Goal: Task Accomplishment & Management: Complete application form

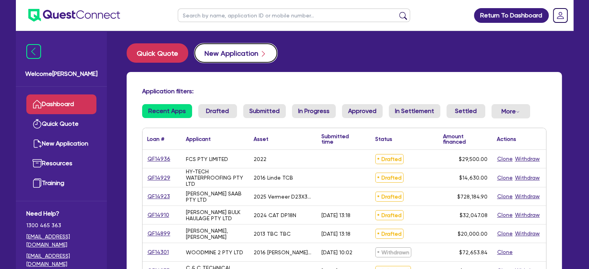
click at [209, 58] on button "New Application" at bounding box center [235, 52] width 83 height 19
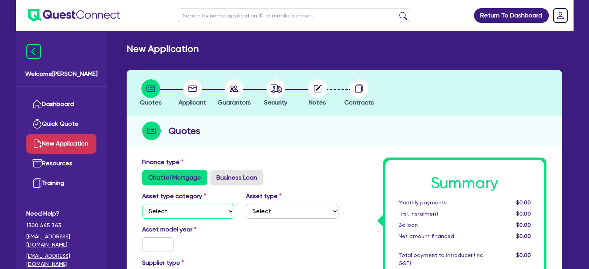
click at [189, 213] on select "Select Cars and light trucks Primary assets Secondary assets Tertiary assets" at bounding box center [188, 211] width 93 height 15
select select "PRIMARY_ASSETS"
click at [142, 204] on select "Select Cars and light trucks Primary assets Secondary assets Tertiary assets" at bounding box center [188, 211] width 93 height 15
click at [293, 212] on select "Select Heavy trucks over 4.5 tonne Trailers Bus and coaches Yellow goods and ex…" at bounding box center [292, 211] width 93 height 15
select select "FORKLIFTS_AND_WAREHOUSING_EQUIPMENT"
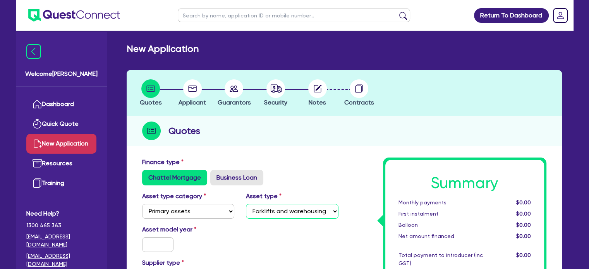
click at [246, 204] on select "Select Heavy trucks over 4.5 tonne Trailers Bus and coaches Yellow goods and ex…" at bounding box center [292, 211] width 93 height 15
click at [155, 243] on input "text" at bounding box center [158, 244] width 32 height 15
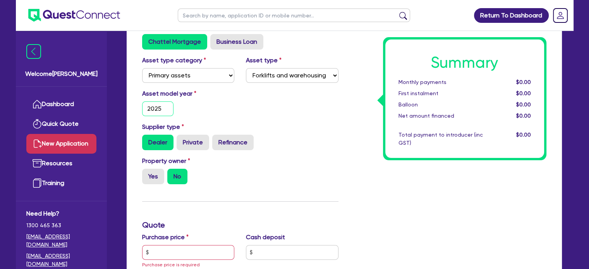
scroll to position [135, 0]
type input "2025"
click at [155, 173] on label "Yes" at bounding box center [153, 176] width 22 height 15
click at [147, 173] on input "Yes" at bounding box center [144, 171] width 5 height 5
radio input "true"
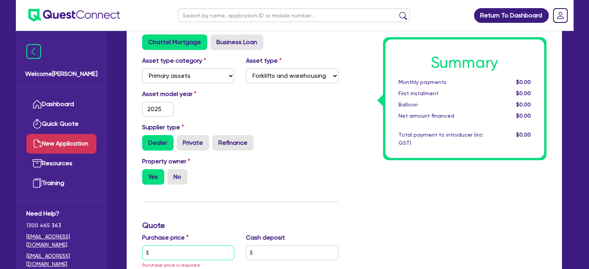
click at [158, 250] on input "text" at bounding box center [188, 252] width 93 height 15
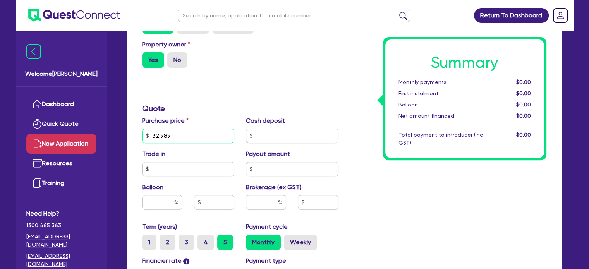
scroll to position [259, 0]
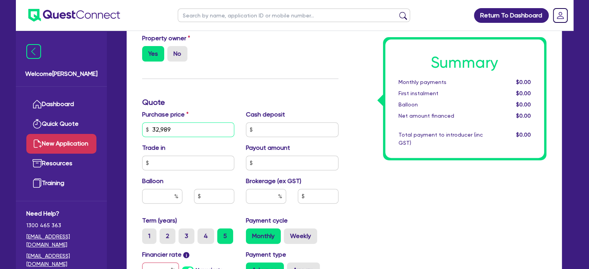
type input "32,989"
click at [257, 196] on input "text" at bounding box center [266, 196] width 40 height 15
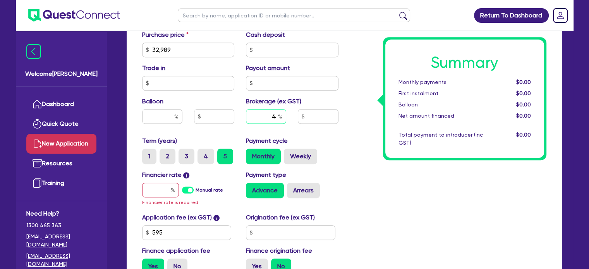
scroll to position [338, 0]
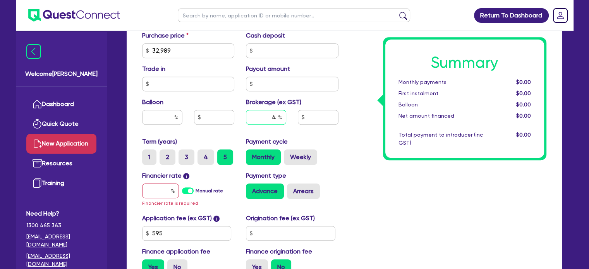
type input "4"
click at [161, 190] on input "text" at bounding box center [160, 191] width 37 height 15
type input "10"
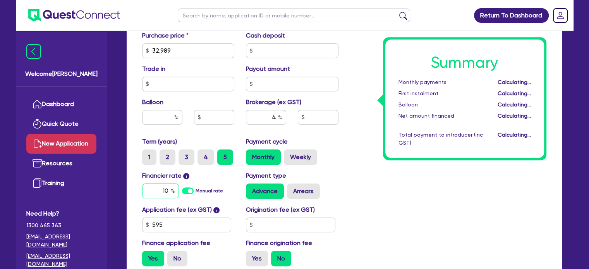
type input "1,345.74"
type input "10"
click at [286, 226] on input "text" at bounding box center [290, 225] width 89 height 15
type input "1,345.74"
type input "1"
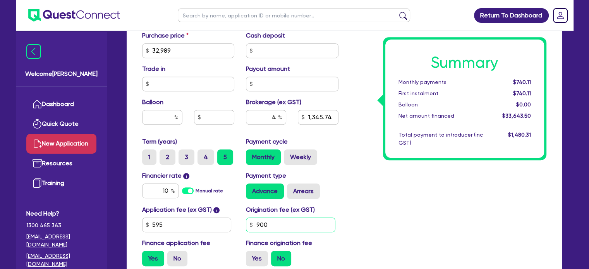
type input "900"
click at [408, 221] on div "Summary Monthly payments $740.11 First instalment $740.11 Balloon $0.00 Net amo…" at bounding box center [448, 46] width 208 height 453
type input "1,345.74"
click at [175, 249] on div "Finance application fee Yes No" at bounding box center [188, 252] width 104 height 28
click at [175, 256] on label "No" at bounding box center [177, 258] width 20 height 15
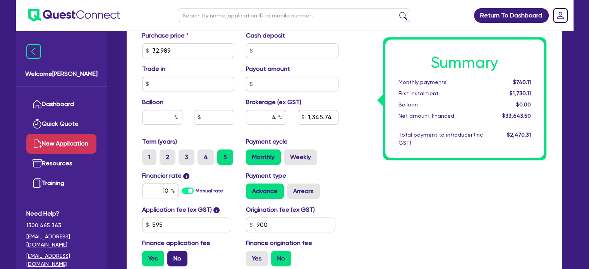
click at [172, 256] on input "No" at bounding box center [169, 253] width 5 height 5
radio input "true"
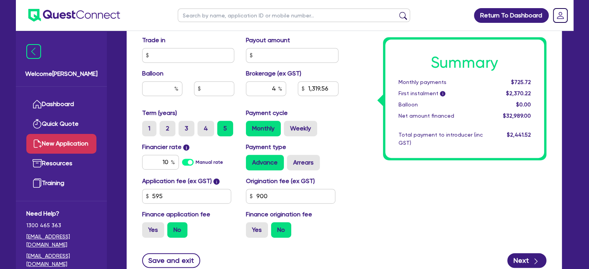
scroll to position [369, 0]
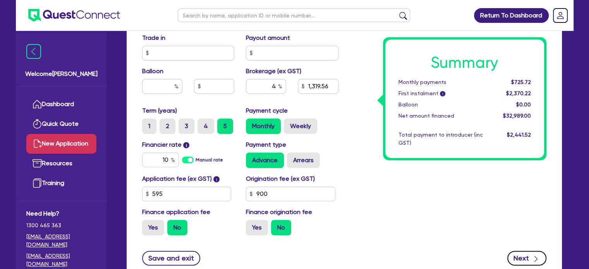
click at [512, 254] on button "Next" at bounding box center [526, 258] width 39 height 15
type input "1,319.56"
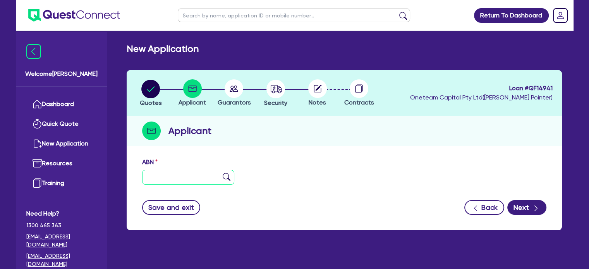
click at [181, 178] on input "text" at bounding box center [188, 177] width 93 height 15
paste input "56 683 180 332"
type input "56 683 180 332"
click at [226, 175] on img at bounding box center [227, 177] width 8 height 8
type input "AVANTI CIVIL & HEAVY HAULAGE AUST PTY LTD"
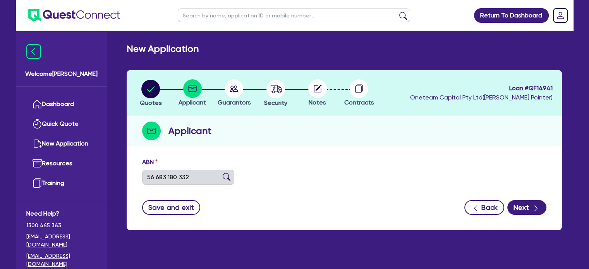
select select "COMPANY"
type input "[DATE]"
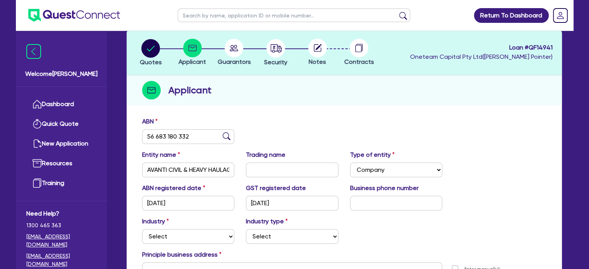
scroll to position [41, 0]
click at [206, 168] on input "AVANTI CIVIL & HEAVY HAULAGE AUST PTY LTD" at bounding box center [188, 169] width 93 height 15
click at [278, 168] on input "text" at bounding box center [292, 169] width 93 height 15
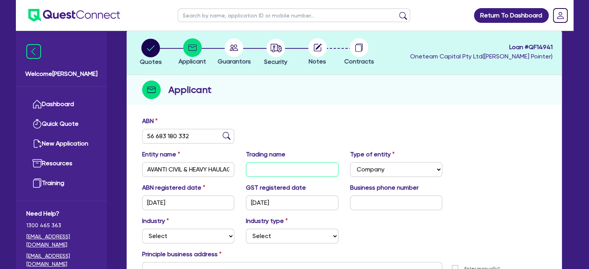
paste input "AVANTI CIVIL & HEAVY HAULAGE AUST PTY LTD"
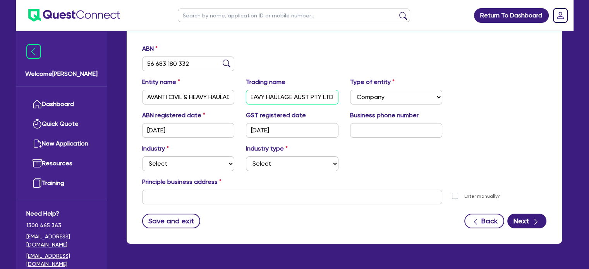
scroll to position [114, 0]
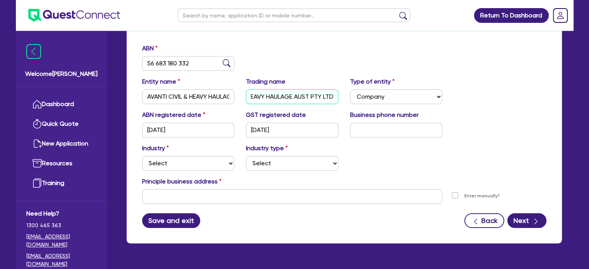
type input "AVANTI CIVIL & HEAVY HAULAGE AUST PTY LTD"
click at [154, 221] on button "Save and exit" at bounding box center [171, 220] width 58 height 15
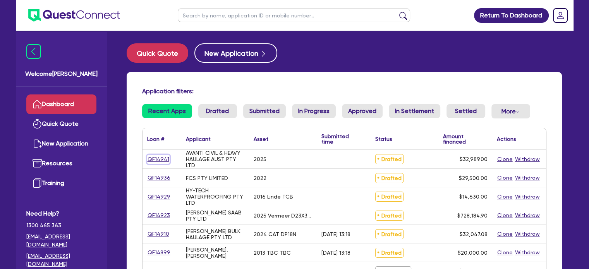
click at [153, 160] on link "QF14941" at bounding box center [158, 159] width 22 height 9
select select "PRIMARY_ASSETS"
select select "FORKLIFTS_AND_WAREHOUSING_EQUIPMENT"
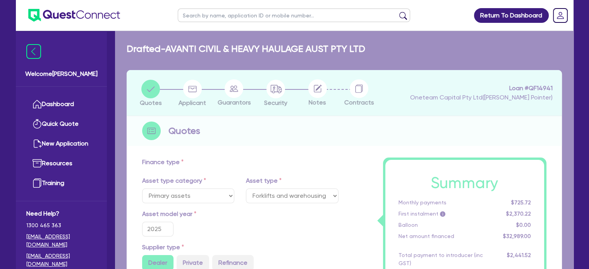
type input "32,989"
type input "1,319.56"
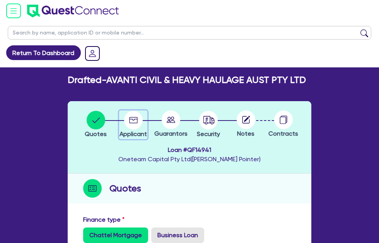
click at [138, 117] on icon "button" at bounding box center [133, 120] width 9 height 6
select select "COMPANY"
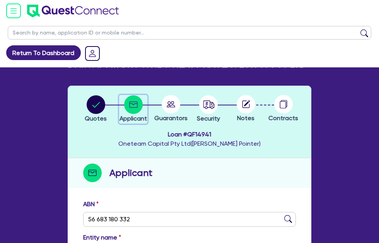
scroll to position [14, 0]
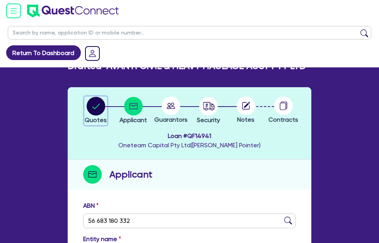
click at [105, 97] on circle "button" at bounding box center [96, 106] width 19 height 19
select select "PRIMARY_ASSETS"
select select "FORKLIFTS_AND_WAREHOUSING_EQUIPMENT"
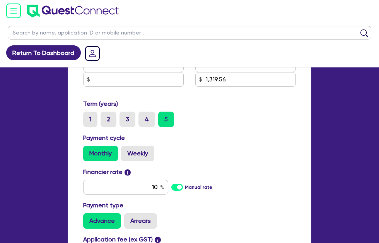
scroll to position [447, 0]
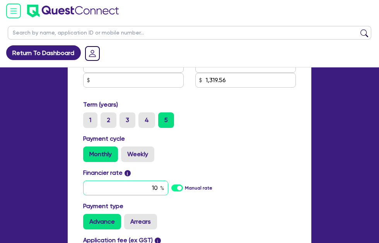
click at [168, 180] on input "10" at bounding box center [125, 187] width 85 height 15
type input "12.95"
click at [276, 134] on div "Payment cycle Monthly Weekly" at bounding box center [189, 148] width 225 height 28
type input "32,989"
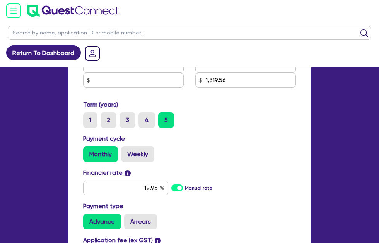
type input "1,319.56"
type input "32,989"
type input "1,319.56"
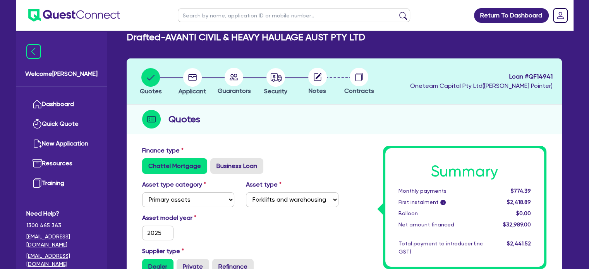
scroll to position [0, 0]
